Goal: Browse casually: Explore the website without a specific task or goal

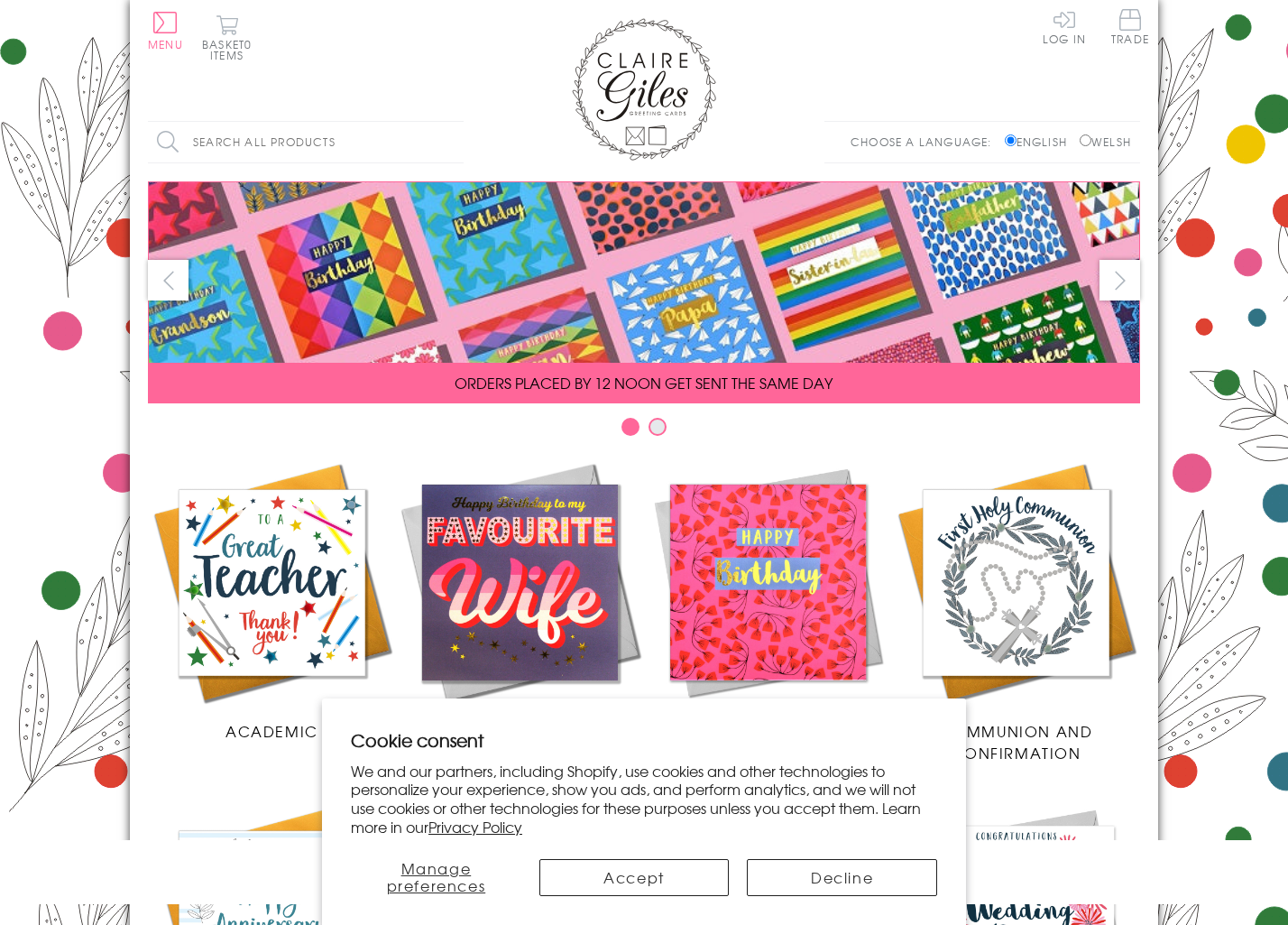
scroll to position [654, 0]
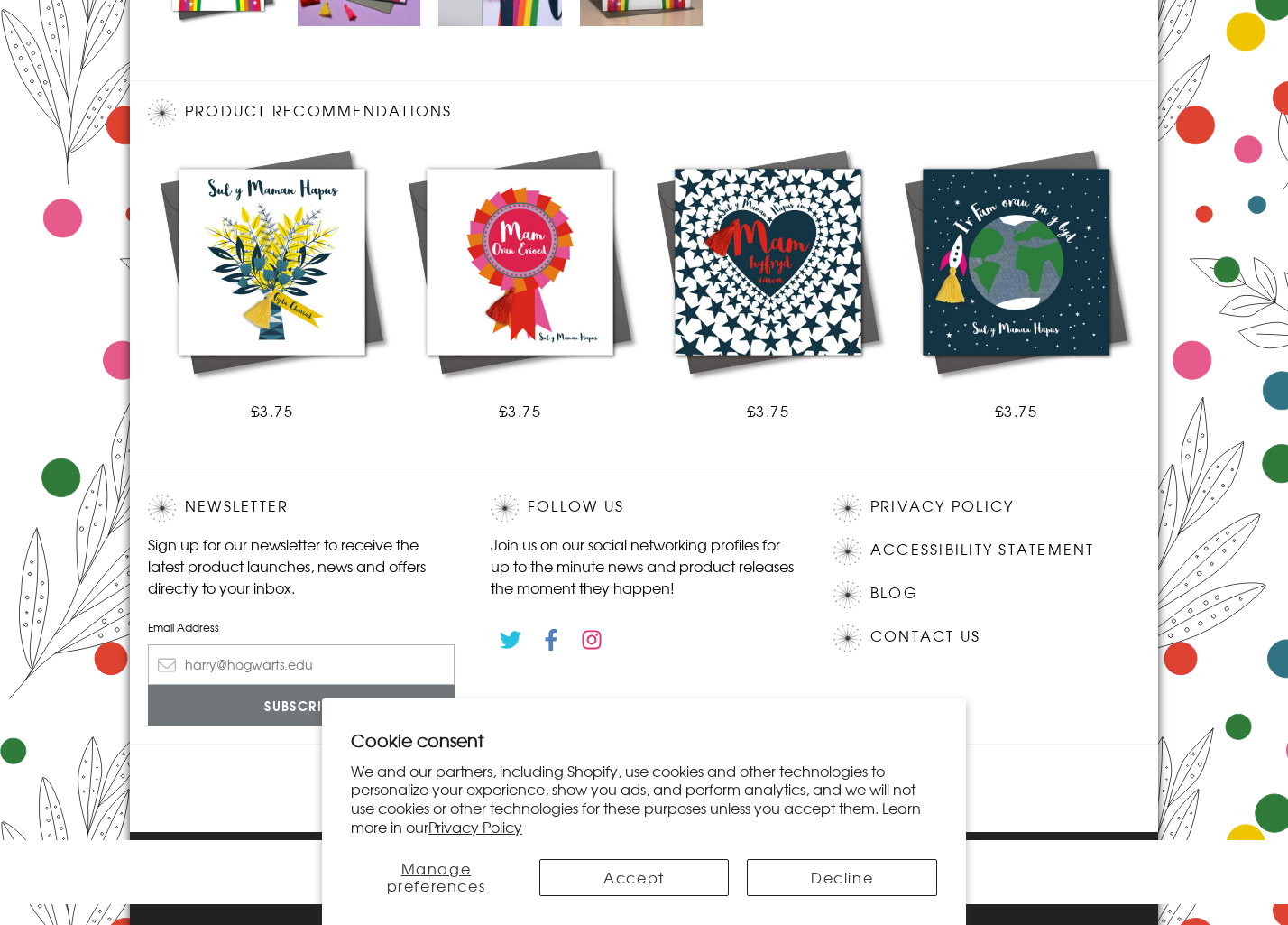
scroll to position [936, 0]
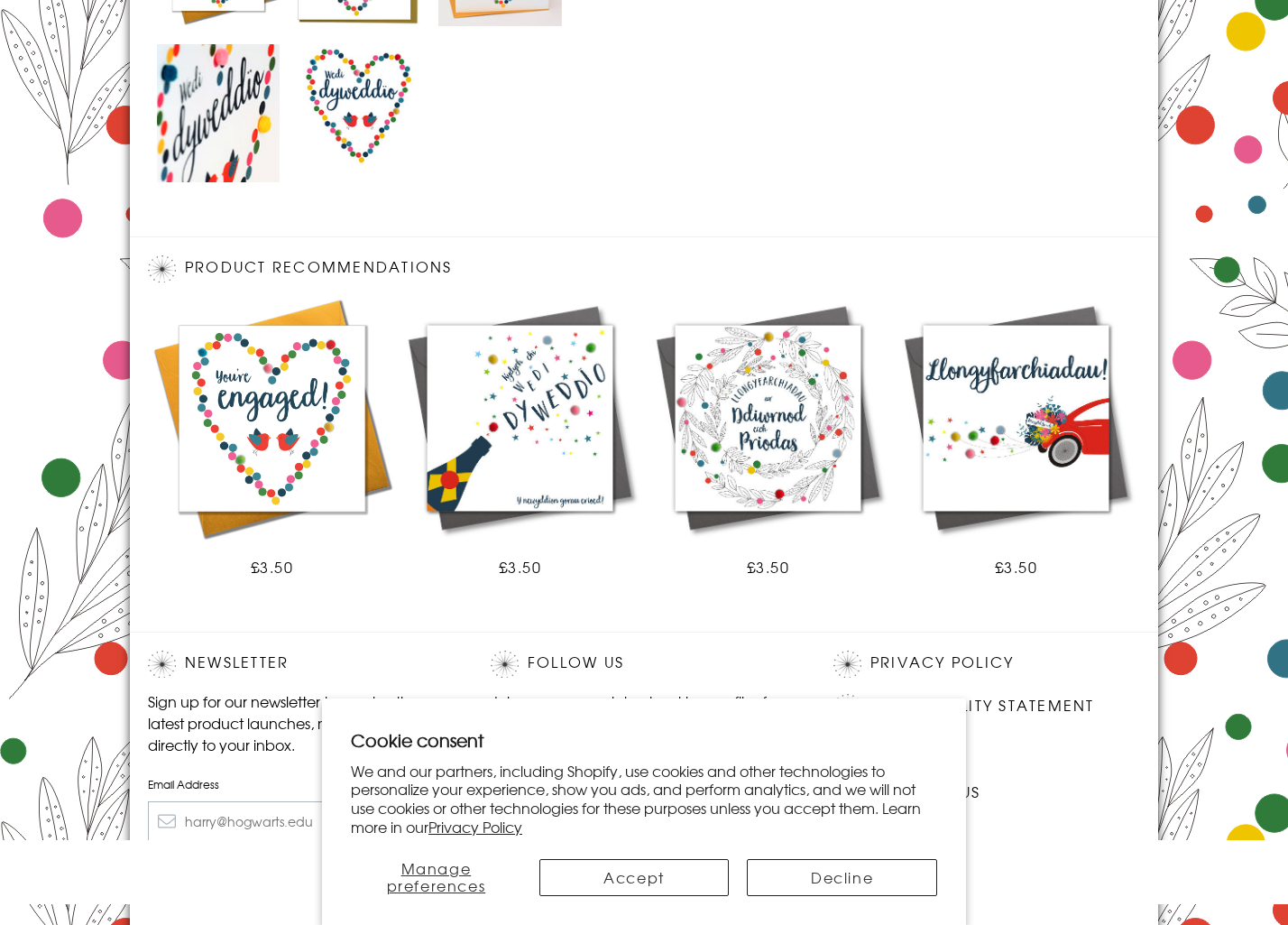
scroll to position [1093, 0]
